Goal: Find specific page/section: Find specific page/section

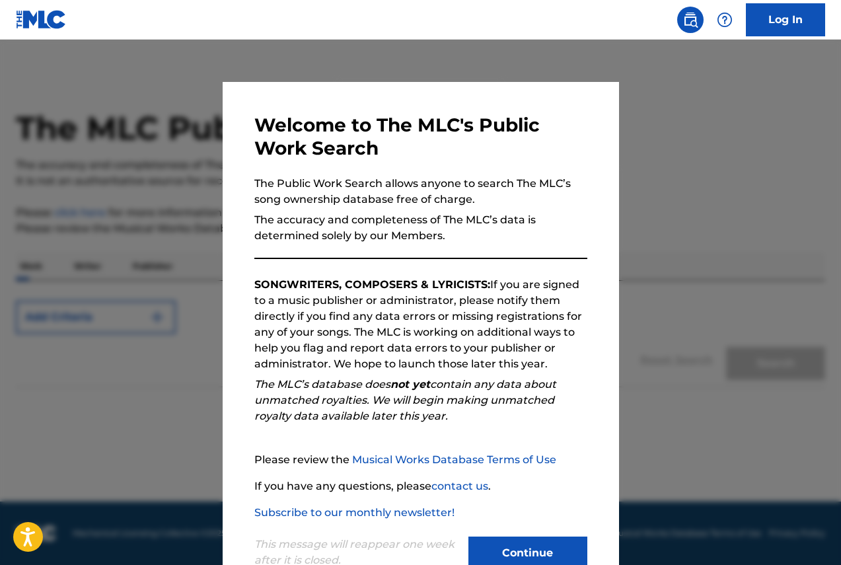
click at [508, 550] on button "Continue" at bounding box center [527, 553] width 119 height 33
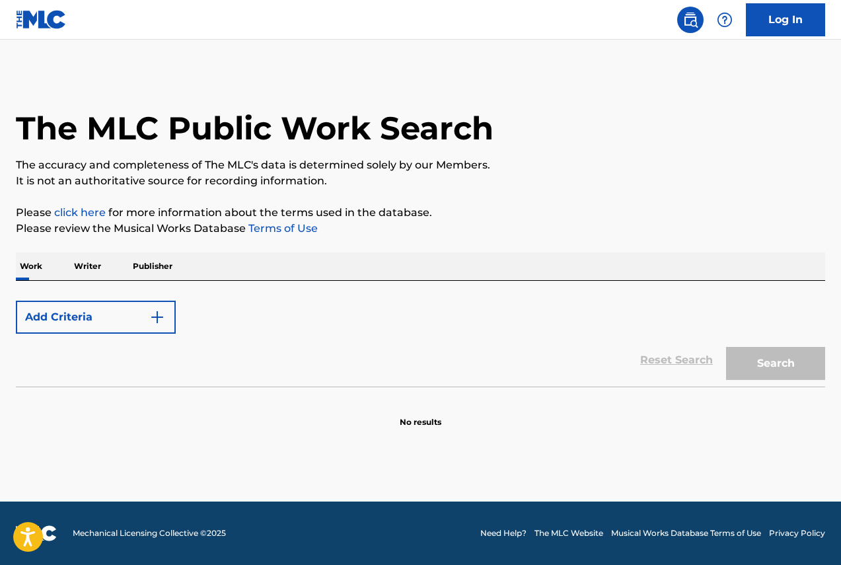
click at [158, 322] on img "Search Form" at bounding box center [157, 317] width 16 height 16
drag, startPoint x: 157, startPoint y: 317, endPoint x: 147, endPoint y: 340, distance: 25.5
click at [157, 317] on img "Search Form" at bounding box center [157, 317] width 16 height 16
click at [161, 304] on button "Add Criteria" at bounding box center [96, 317] width 160 height 33
click at [139, 317] on button "Add Criteria" at bounding box center [96, 317] width 160 height 33
